Goal: Check status: Check status

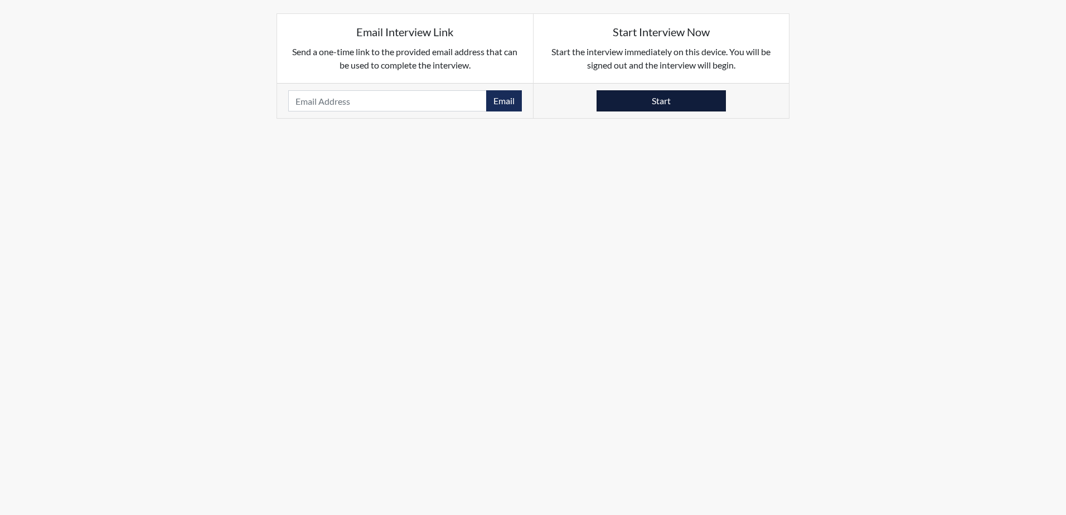
click at [675, 96] on button "Start" at bounding box center [660, 100] width 129 height 21
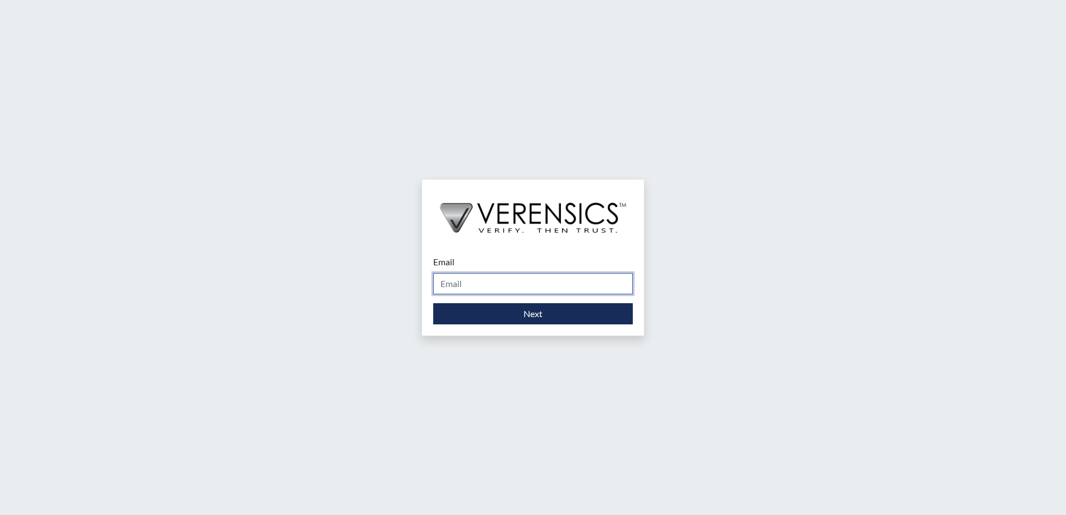
click at [488, 276] on input "Email" at bounding box center [533, 283] width 200 height 21
type input "mystica.lovato@gdc.ga.gov"
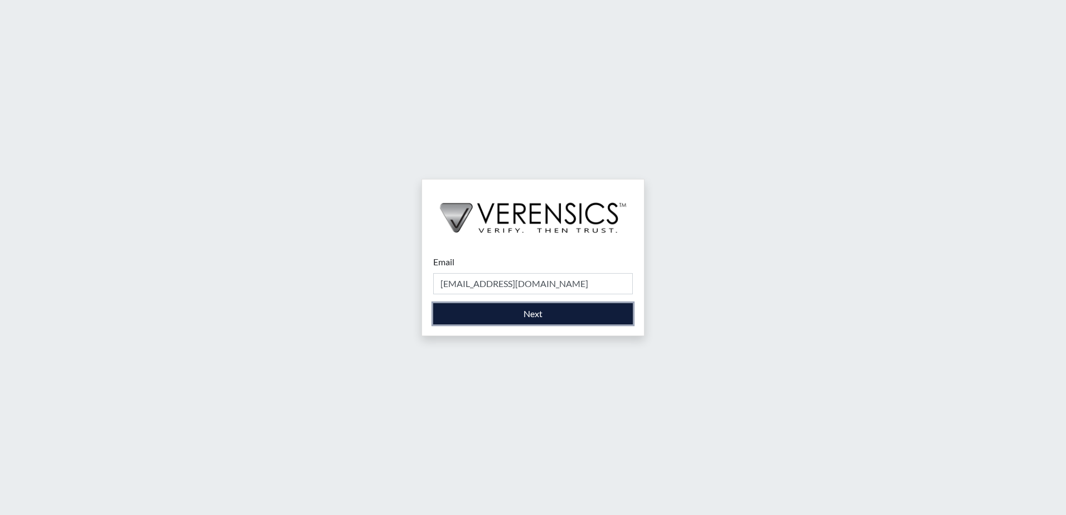
click at [524, 313] on button "Next" at bounding box center [533, 313] width 200 height 21
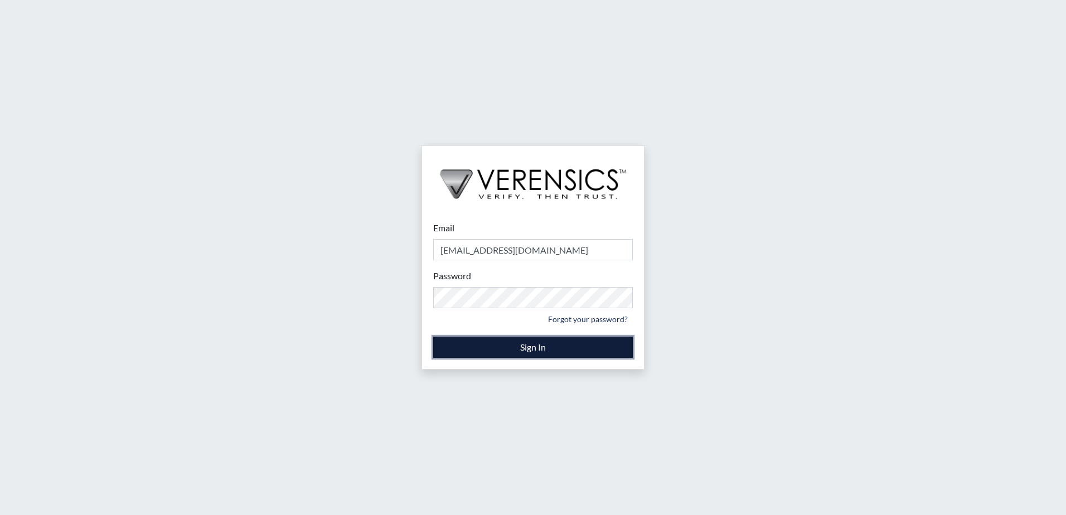
click at [521, 346] on button "Sign In" at bounding box center [533, 347] width 200 height 21
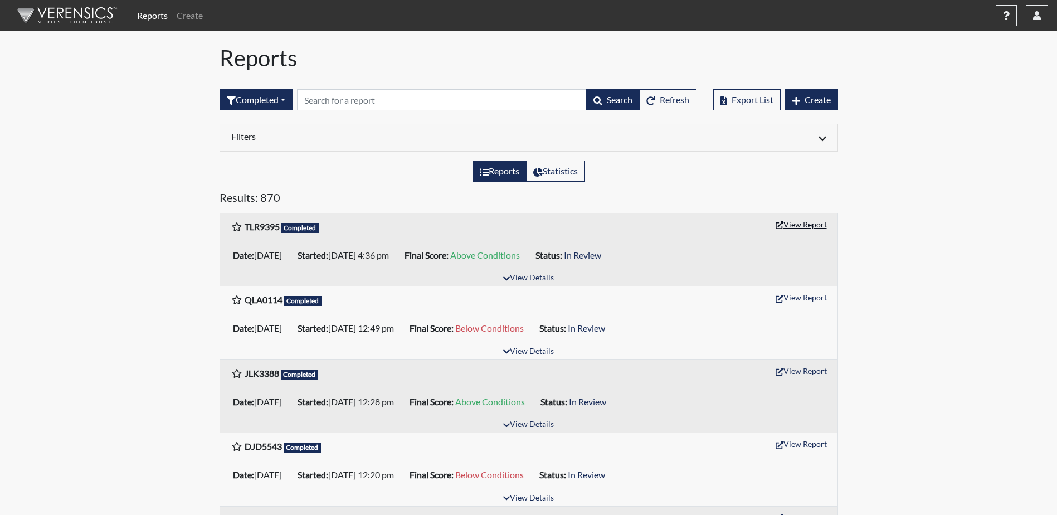
click at [807, 222] on button "View Report" at bounding box center [801, 224] width 61 height 17
click at [801, 297] on button "View Report" at bounding box center [801, 297] width 61 height 17
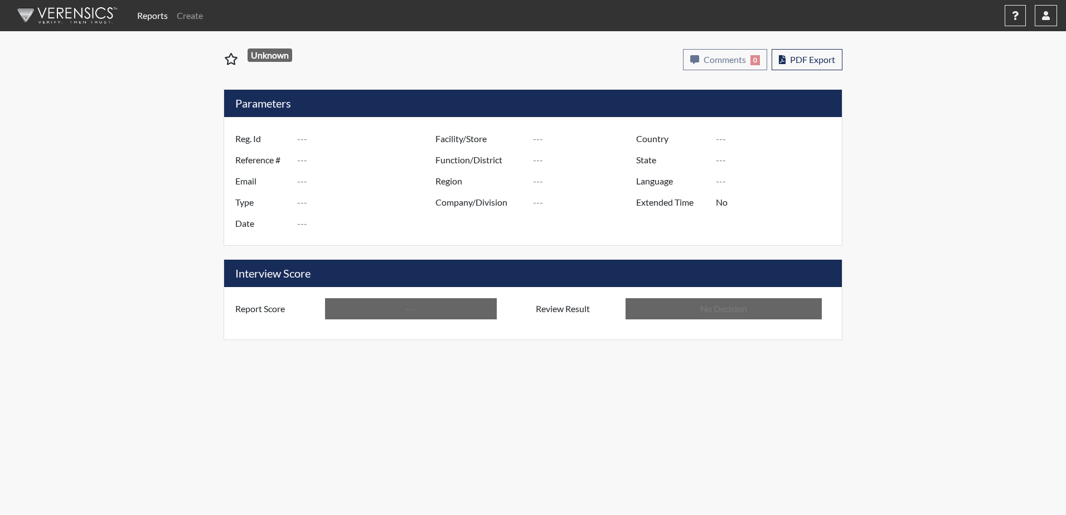
type input "TLR9395"
type input "50938"
type input "---"
type input "Corrections Pre-Employment"
type input "Aug 25, 2025"
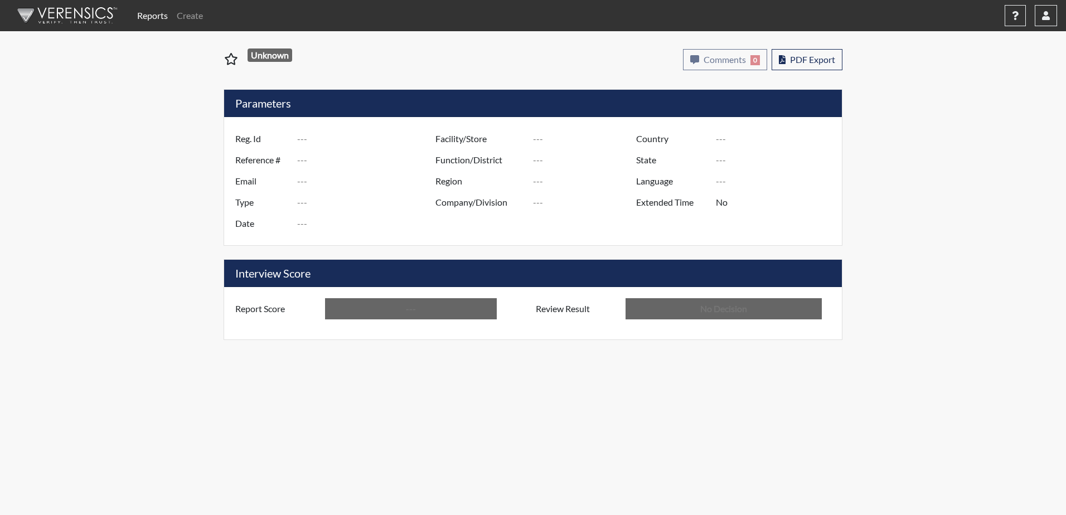
type input "Valdosta SP"
type input "Southwest Region"
type input "United States"
type input "Georgia"
type input "English"
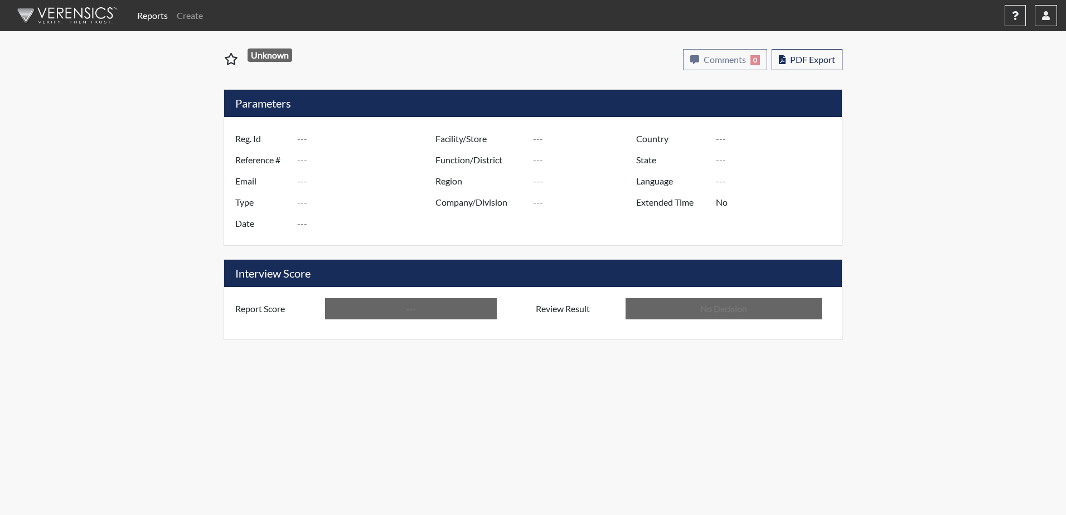
type input "Above Conditions"
type input "In Review"
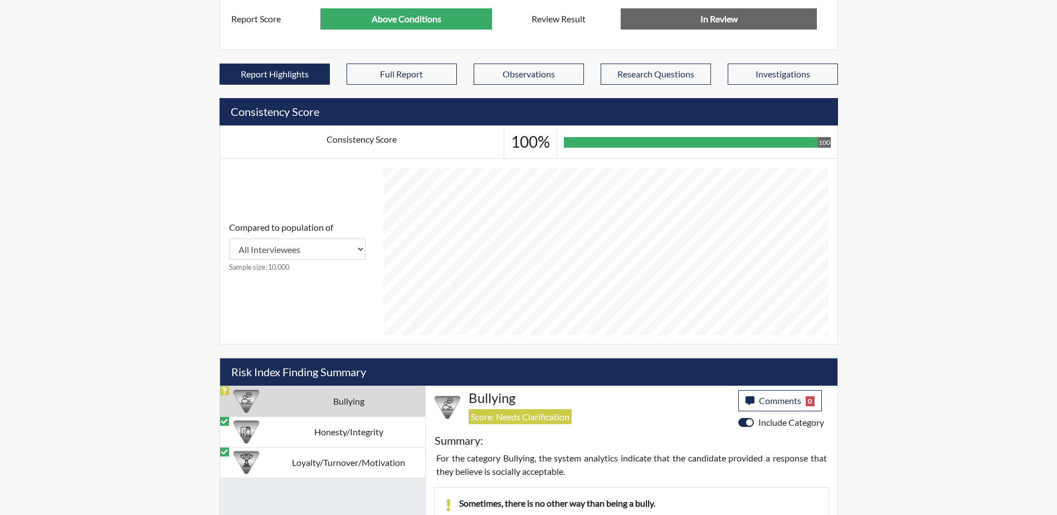
scroll to position [516, 0]
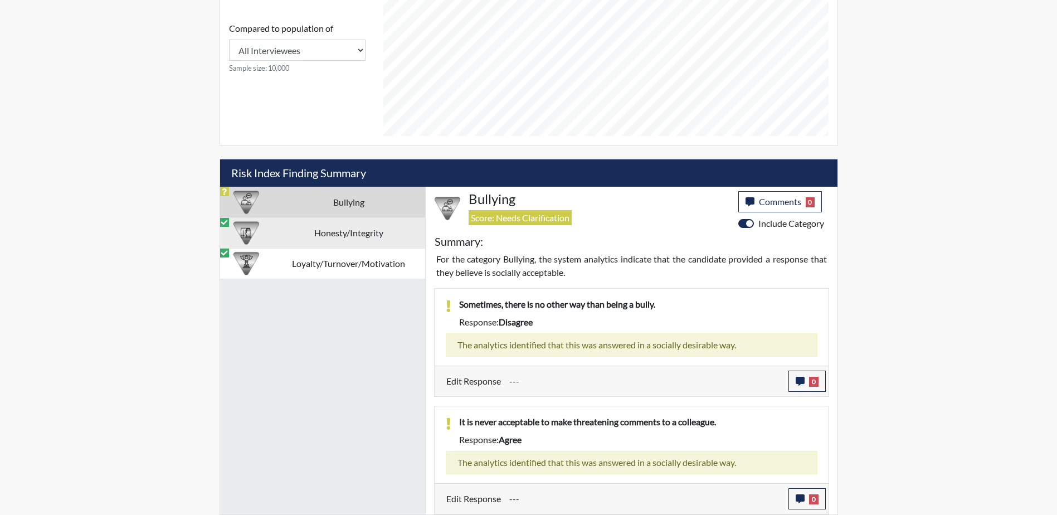
click at [299, 232] on td "Honesty/Integrity" at bounding box center [349, 232] width 153 height 31
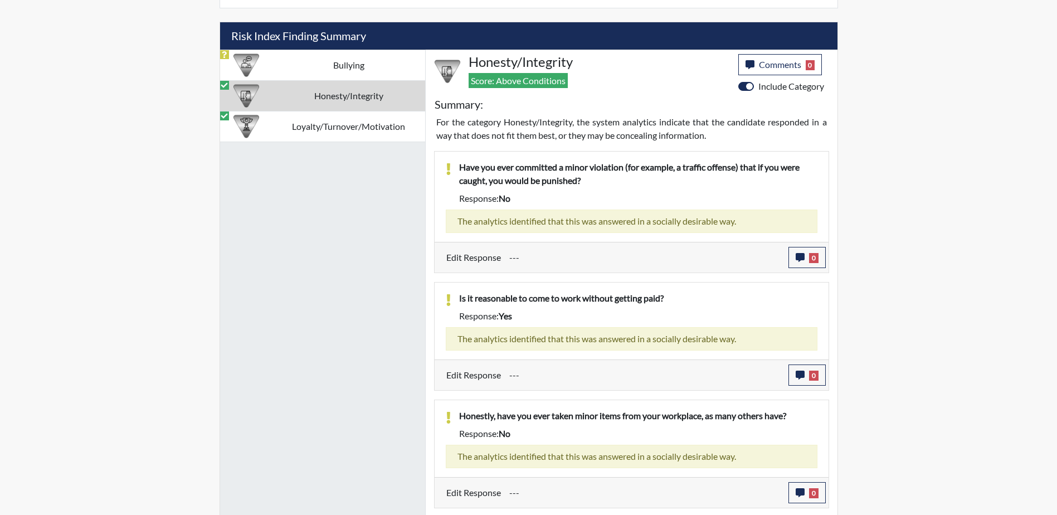
scroll to position [541, 0]
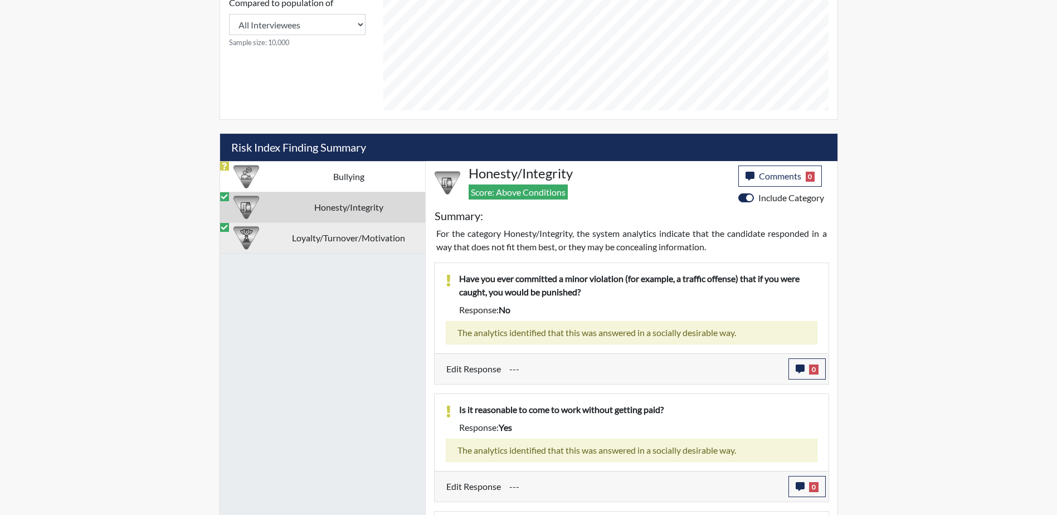
click at [328, 233] on td "Loyalty/Turnover/Motivation" at bounding box center [349, 237] width 153 height 31
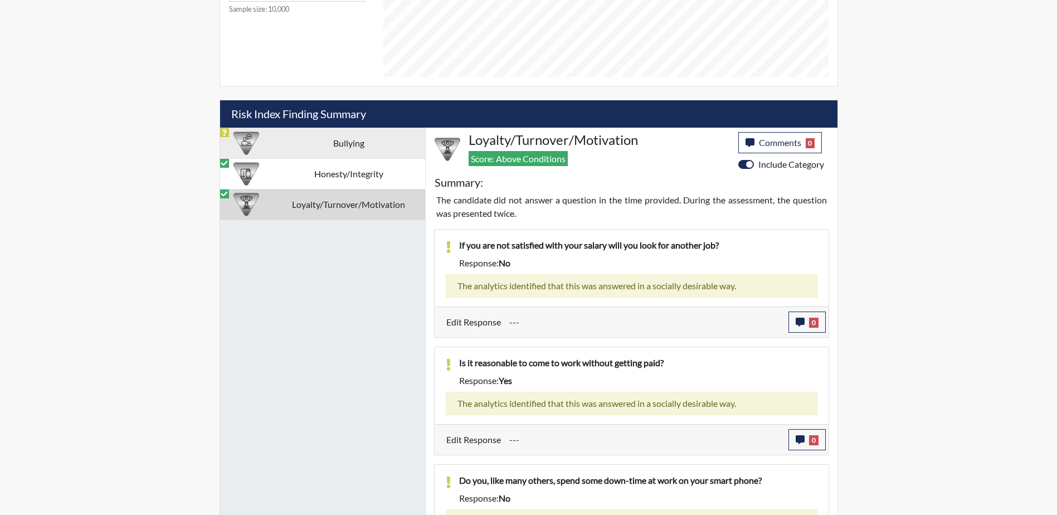
scroll to position [578, 0]
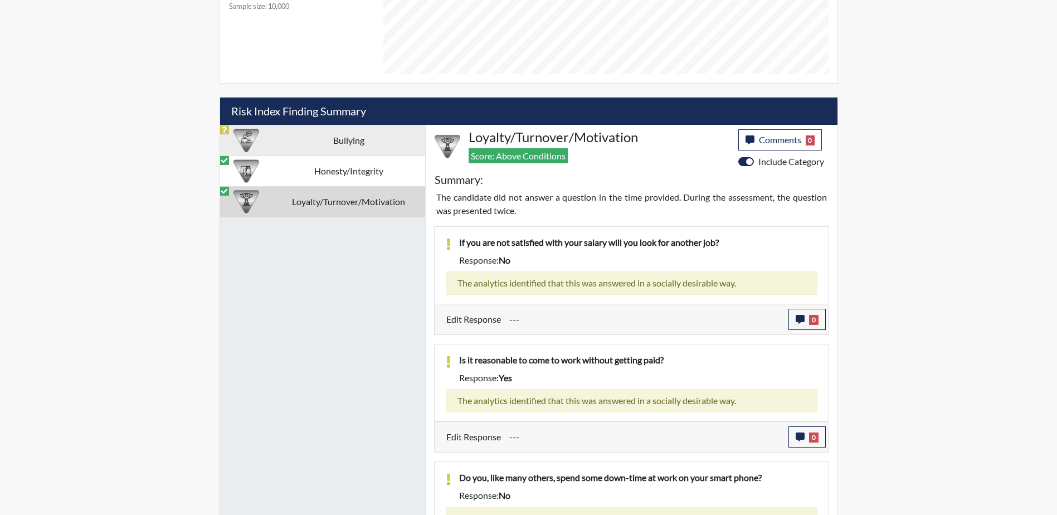
click at [315, 141] on td "Bullying" at bounding box center [349, 140] width 153 height 31
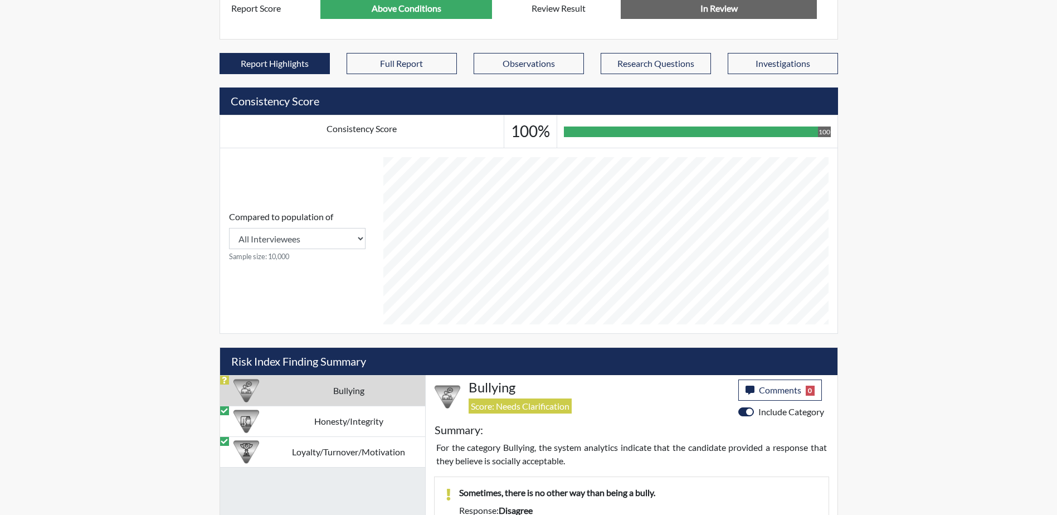
scroll to position [557260, 556981]
click at [336, 425] on td "Honesty/Integrity" at bounding box center [349, 421] width 153 height 31
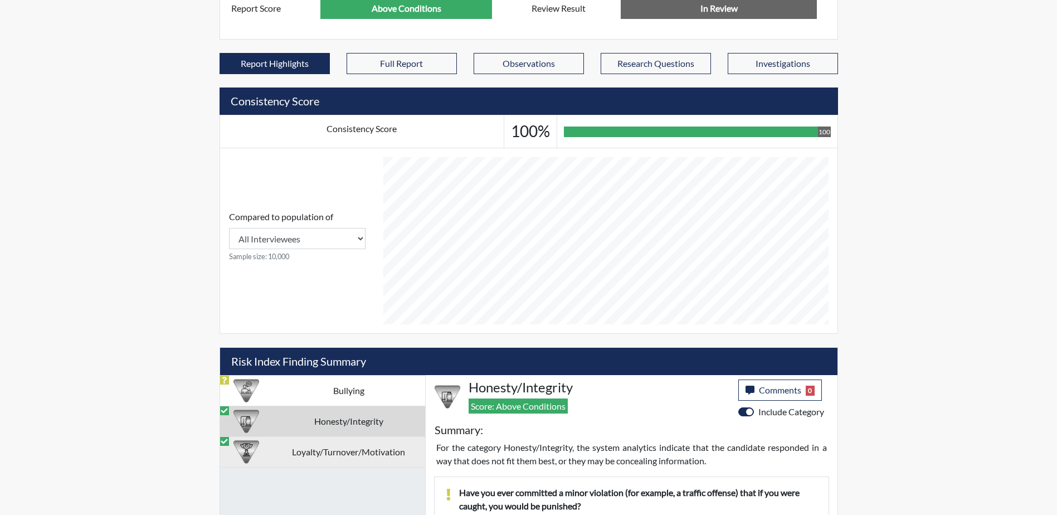
click at [334, 449] on td "Loyalty/Turnover/Motivation" at bounding box center [349, 451] width 153 height 31
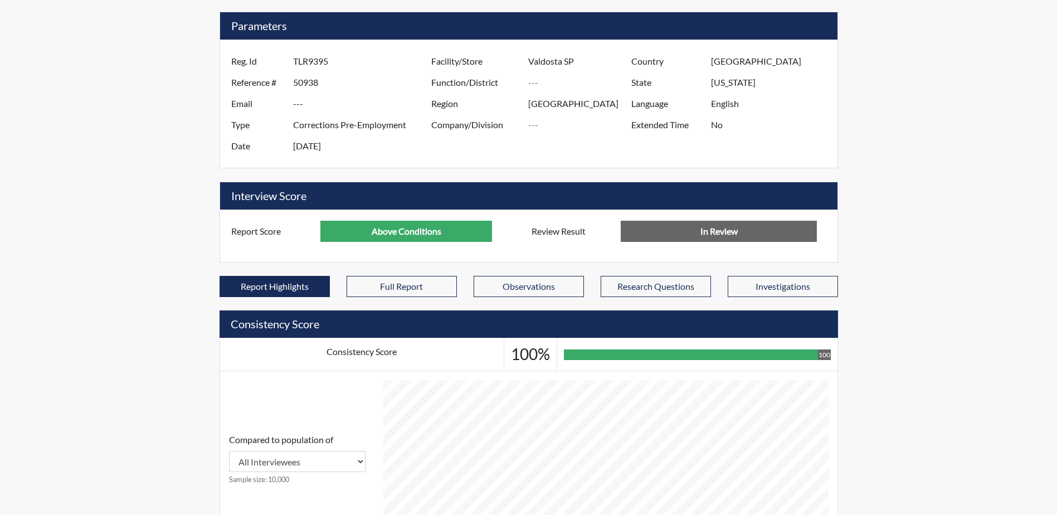
scroll to position [0, 0]
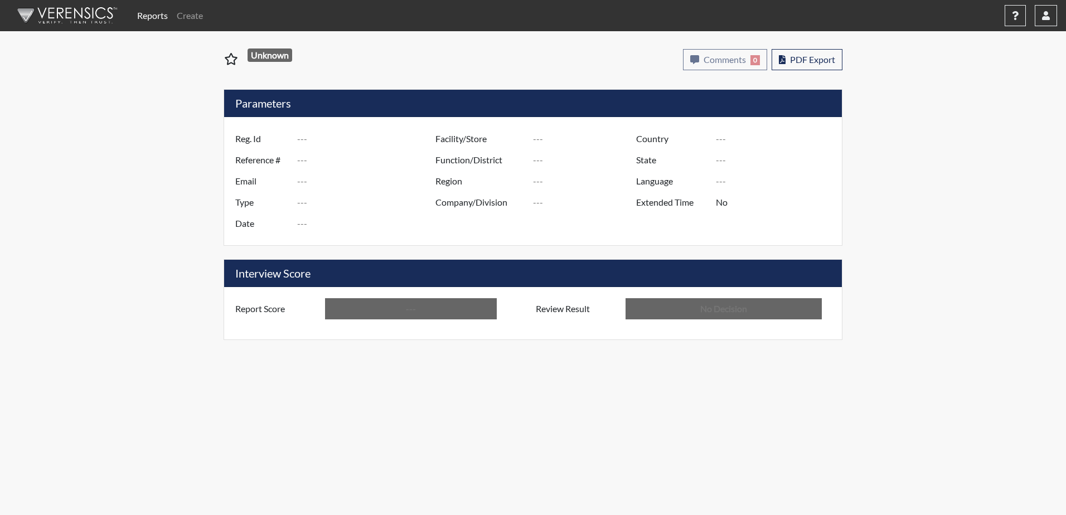
type input "QLA0114"
type input "50925"
type input "---"
type input "Corrections Pre-Employment"
type input "Aug 25, 2025"
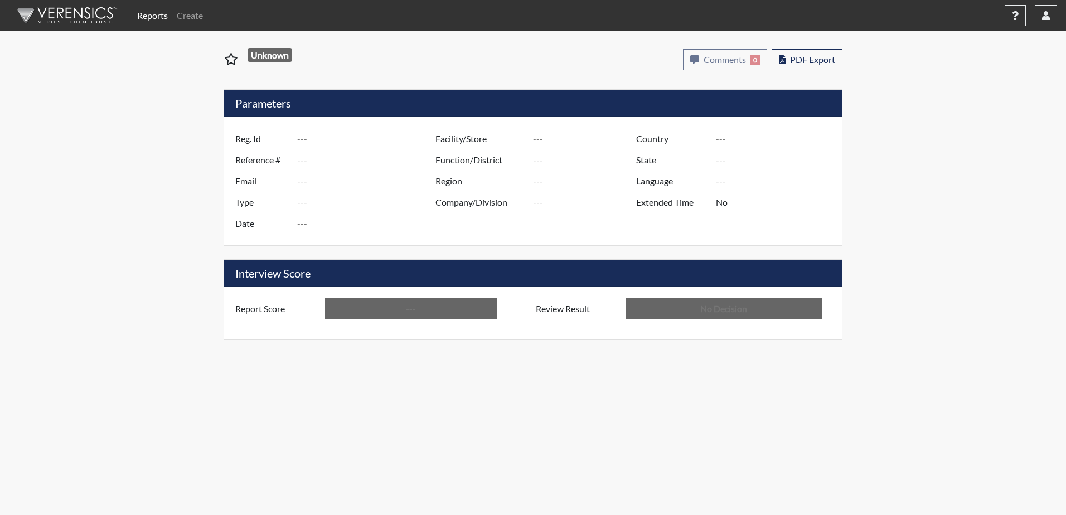
type input "Valdosta SP"
type input "Southwest Region"
type input "United States"
type input "Georgia"
type input "English"
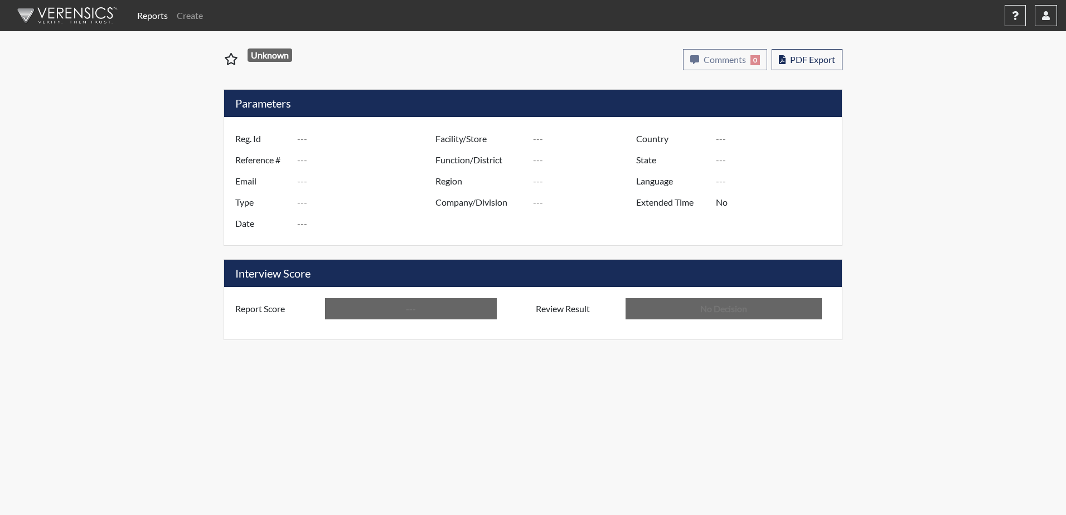
type input "Below Conditions"
type input "In Review"
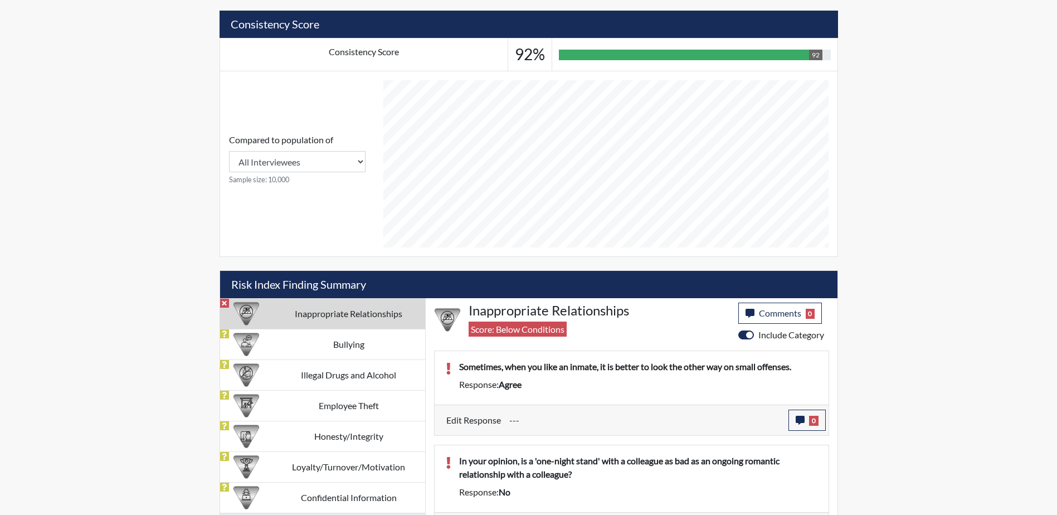
scroll to position [433, 0]
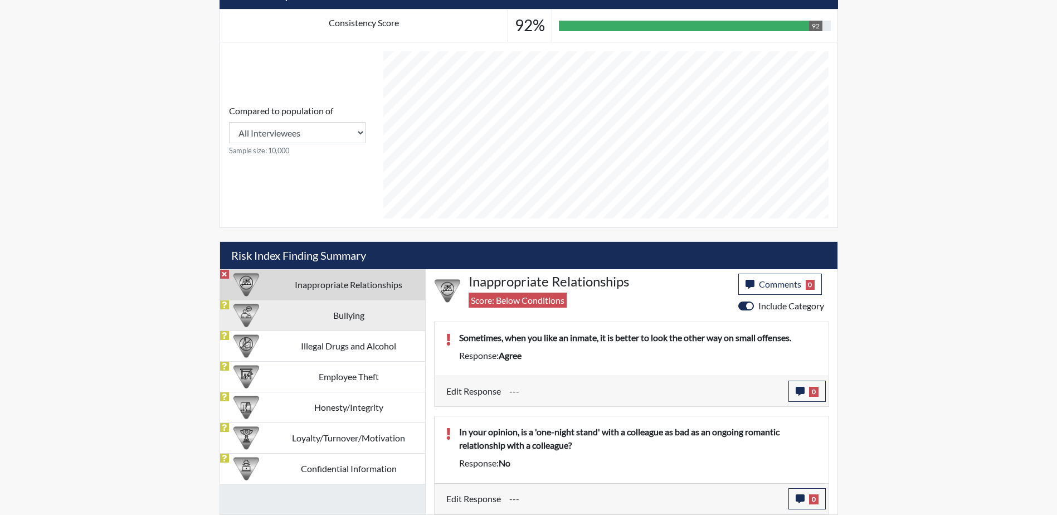
click at [297, 316] on td "Bullying" at bounding box center [349, 315] width 153 height 31
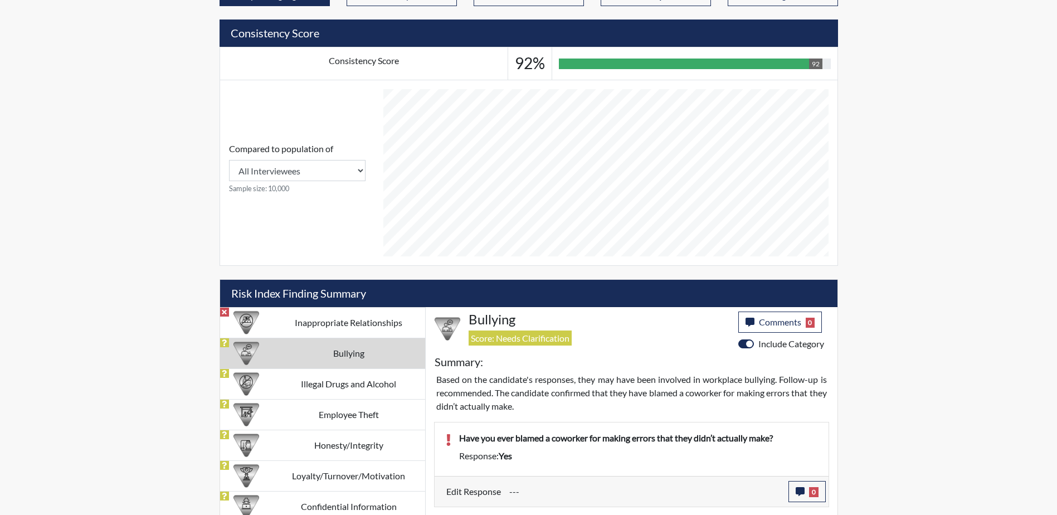
scroll to position [557260, 556981]
click at [317, 389] on td "Illegal Drugs and Alcohol" at bounding box center [349, 383] width 153 height 31
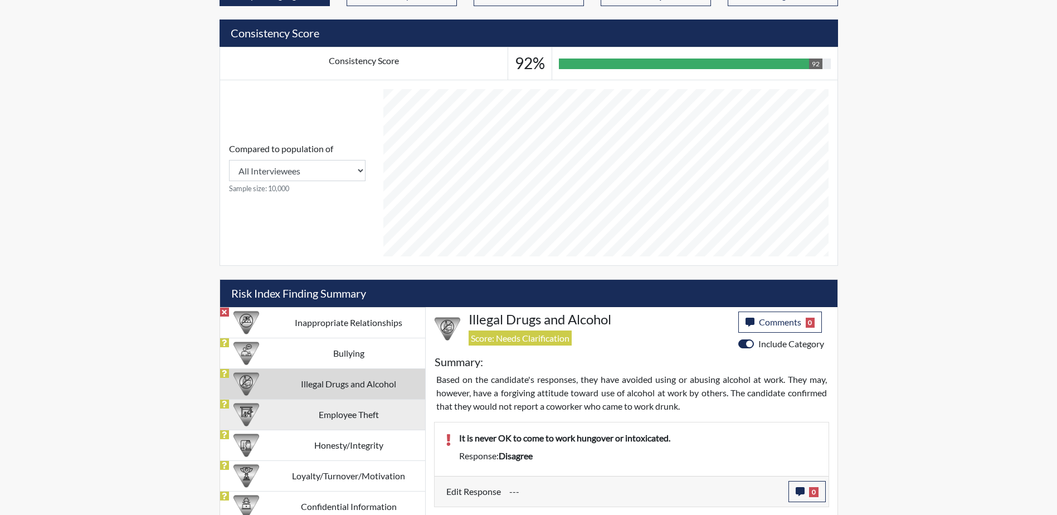
click at [323, 414] on td "Employee Theft" at bounding box center [349, 414] width 153 height 31
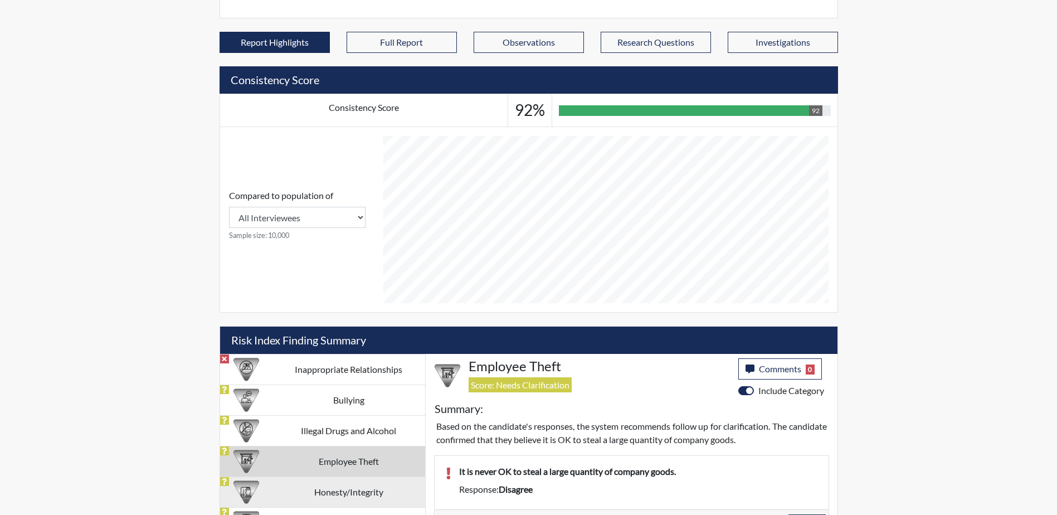
click at [330, 494] on td "Honesty/Integrity" at bounding box center [349, 492] width 153 height 31
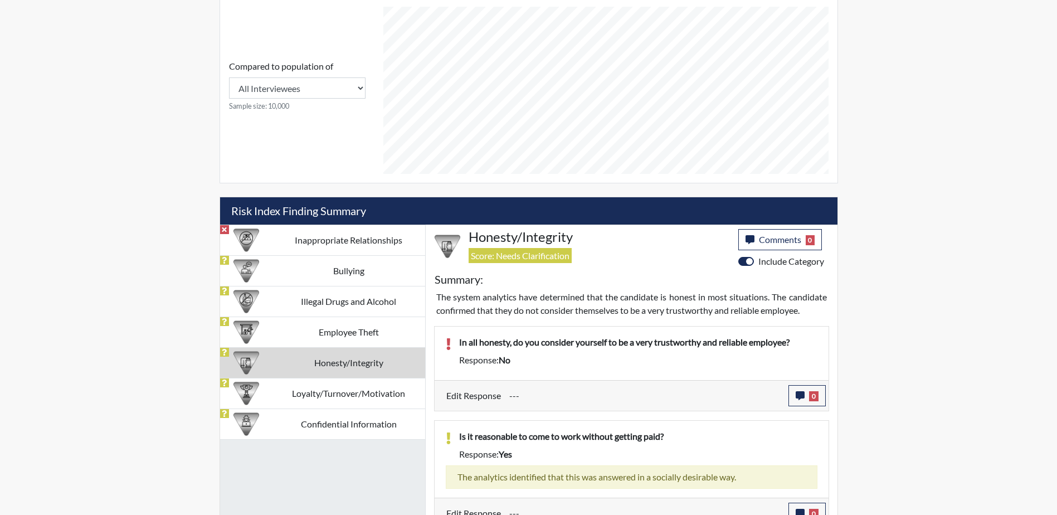
scroll to position [516, 0]
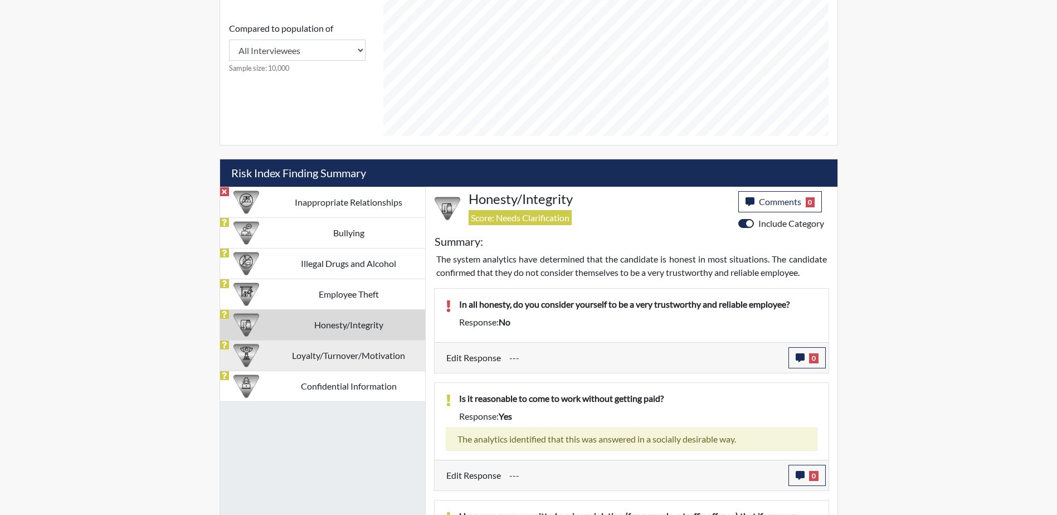
click at [305, 357] on td "Loyalty/Turnover/Motivation" at bounding box center [349, 355] width 153 height 31
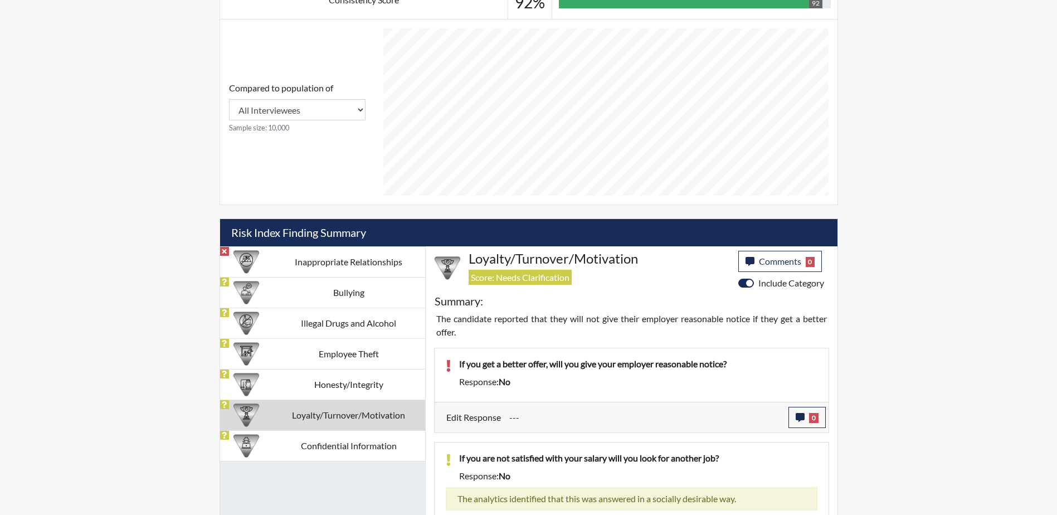
scroll to position [557260, 556981]
click at [342, 441] on td "Confidential Information" at bounding box center [349, 445] width 153 height 31
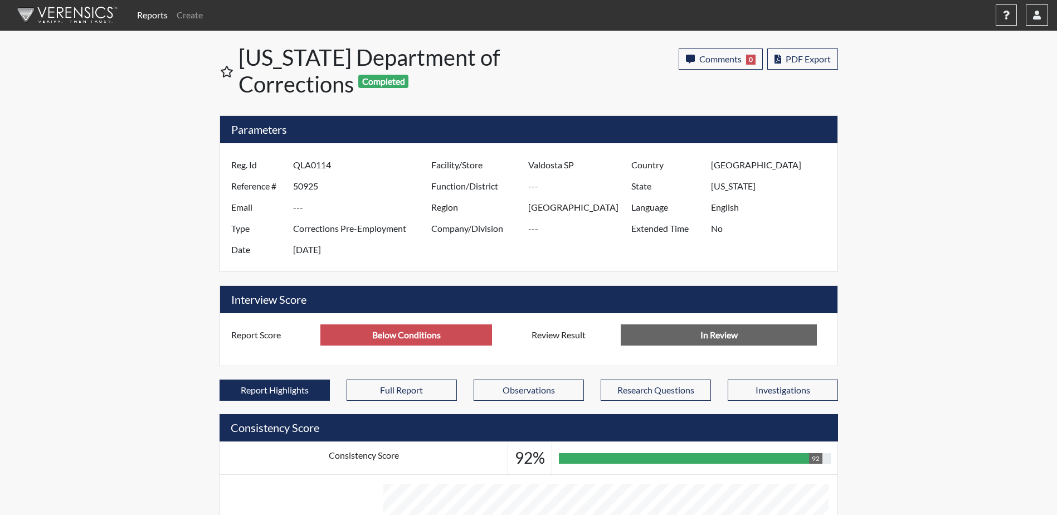
scroll to position [0, 0]
